Goal: Navigation & Orientation: Find specific page/section

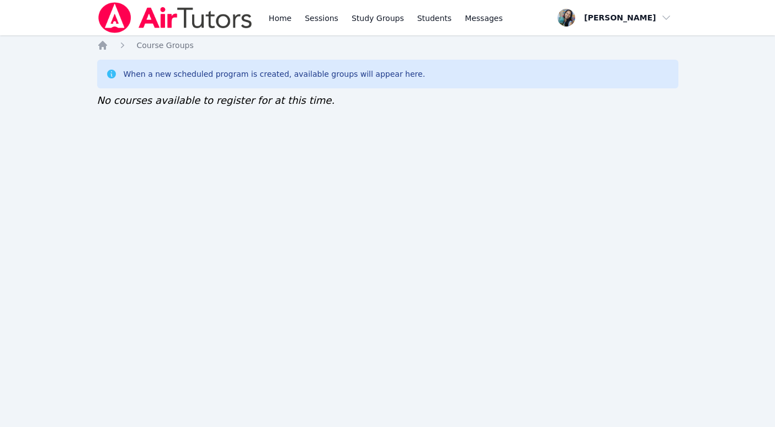
click at [716, 151] on div "Home Sessions Study Groups Students Messages Open user menu Sokha Lee Open main…" at bounding box center [387, 213] width 775 height 427
click at [28, 197] on div "Home Sessions Study Groups Students Messages Open user menu Sokha Lee Open main…" at bounding box center [387, 213] width 775 height 427
click at [695, 178] on div "Home Sessions Study Groups Students Messages Open user menu Sokha Lee Open main…" at bounding box center [387, 213] width 775 height 427
click at [52, 190] on div "Home Sessions Study Groups Students Messages Open user menu Sokha Lee Open main…" at bounding box center [387, 213] width 775 height 427
click at [33, 121] on div "Home Sessions Study Groups Students Messages Open user menu Sokha Lee Open main…" at bounding box center [387, 213] width 775 height 427
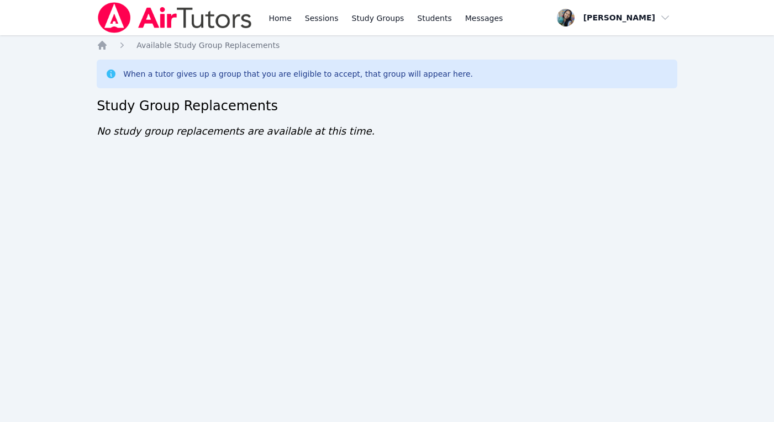
click at [61, 82] on div "Home Sessions Study Groups Students Messages Open user menu [PERSON_NAME] Open …" at bounding box center [387, 211] width 774 height 422
click at [325, 15] on link "Sessions" at bounding box center [322, 17] width 38 height 35
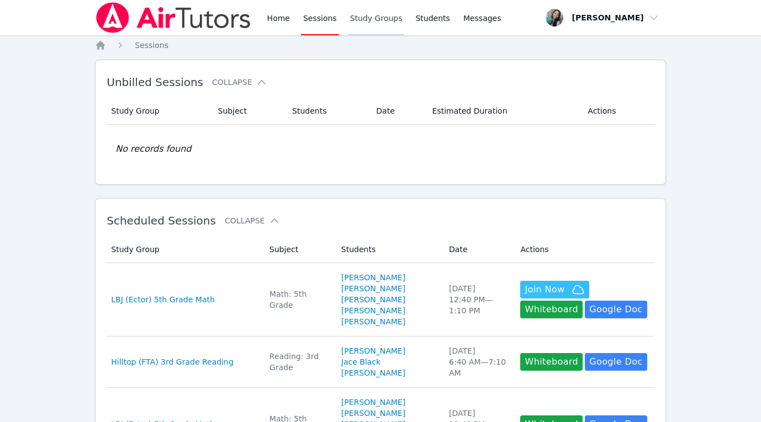
click at [380, 14] on link "Study Groups" at bounding box center [376, 17] width 57 height 35
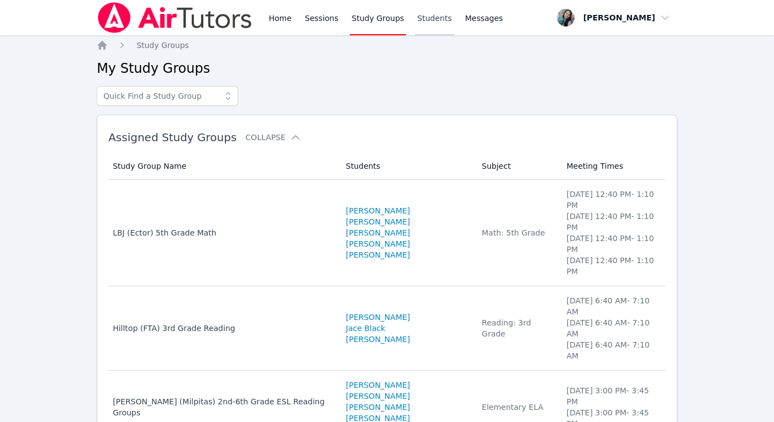
click at [430, 19] on link "Students" at bounding box center [434, 17] width 39 height 35
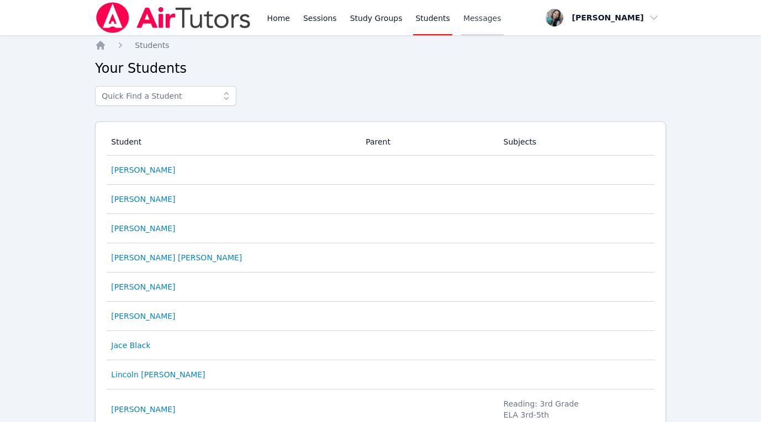
click at [475, 19] on span "Messages" at bounding box center [482, 18] width 38 height 11
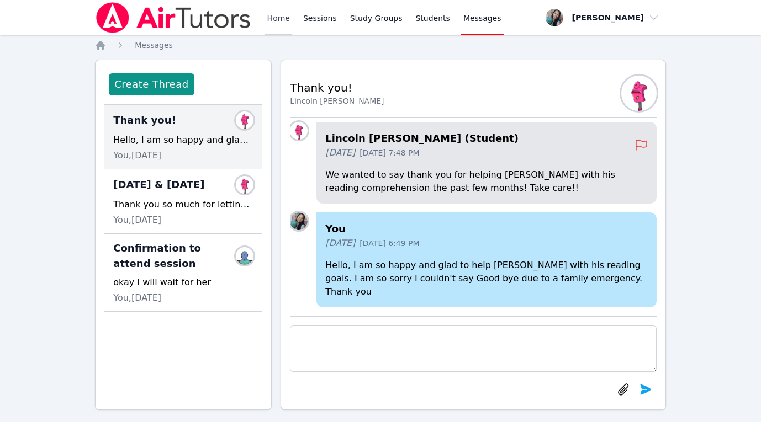
click at [276, 19] on link "Home" at bounding box center [278, 17] width 27 height 35
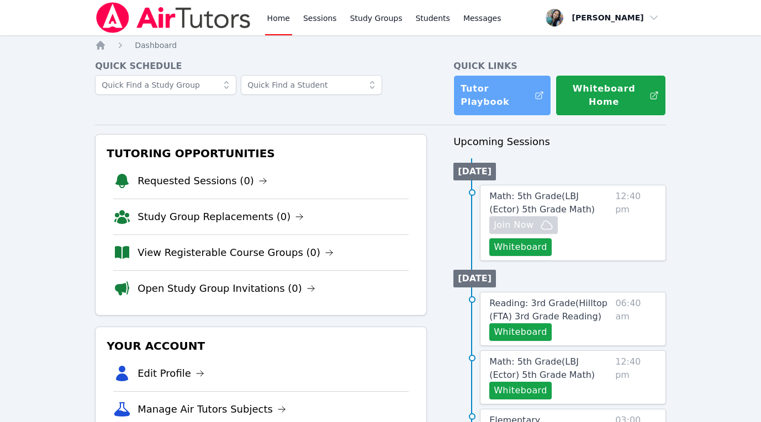
click at [497, 87] on link "Tutor Playbook" at bounding box center [502, 95] width 98 height 41
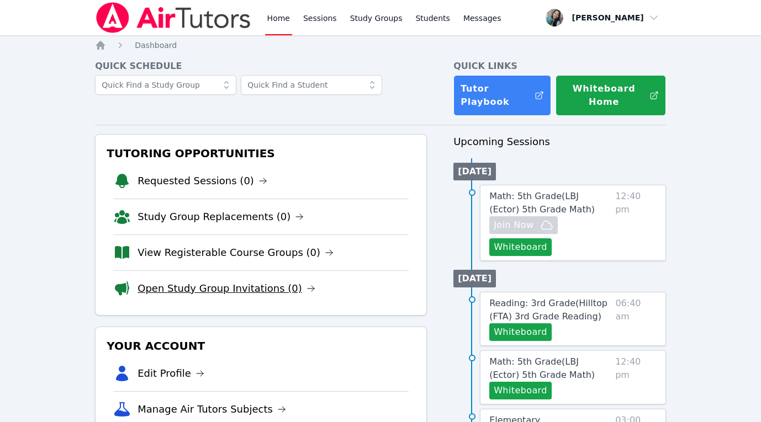
click at [222, 285] on link "Open Study Group Invitations (0)" at bounding box center [226, 288] width 178 height 15
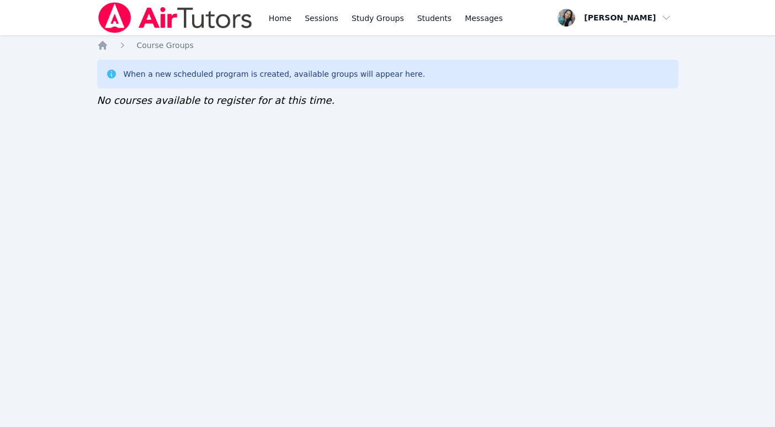
click at [750, 256] on div "Home Sessions Study Groups Students Messages Open user menu [PERSON_NAME] Open …" at bounding box center [387, 213] width 775 height 427
click at [688, 197] on div "Home Sessions Study Groups Students Messages Open user menu Sokha Lee Open main…" at bounding box center [387, 213] width 775 height 427
click at [344, 370] on div "Home Sessions Study Groups Students Messages Open user menu Sokha Lee Open main…" at bounding box center [387, 213] width 775 height 427
